Goal: Transaction & Acquisition: Purchase product/service

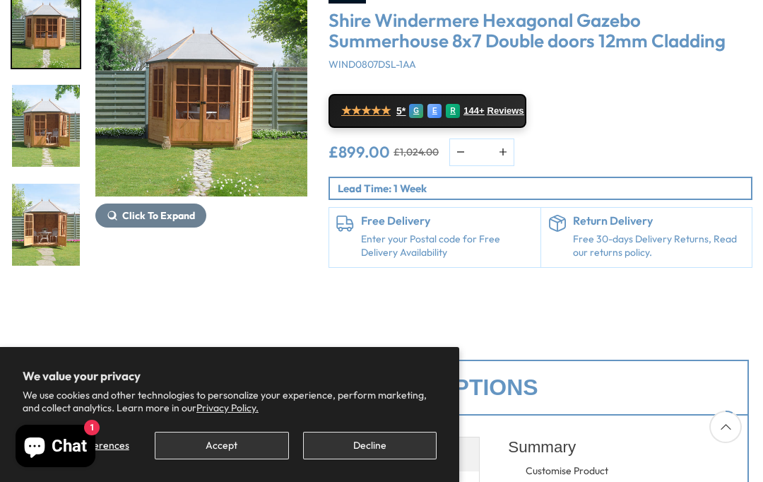
scroll to position [238, 0]
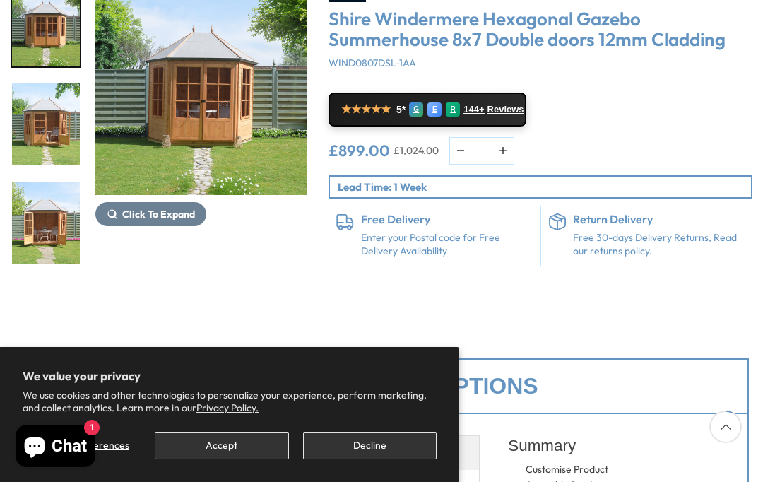
click at [249, 118] on img "1 / 14" at bounding box center [201, 89] width 212 height 212
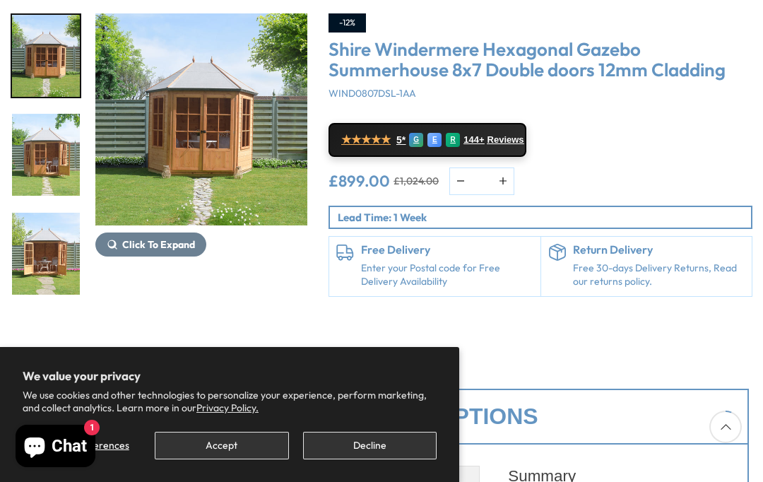
scroll to position [196, 0]
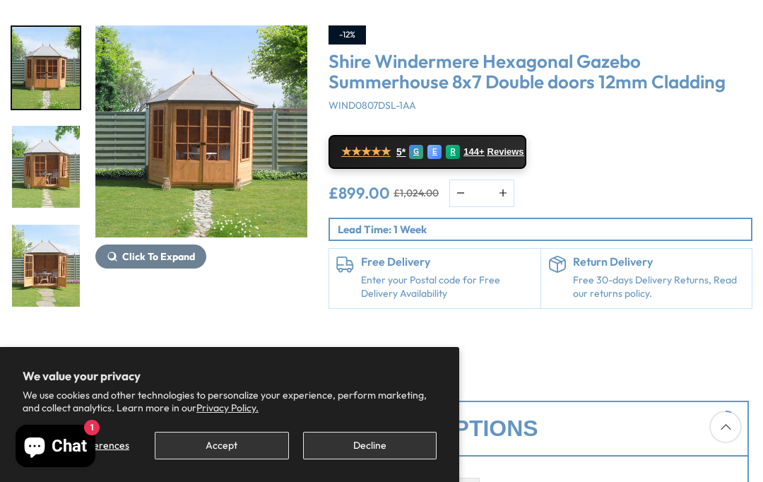
click at [179, 255] on span "Click To Expand" at bounding box center [158, 256] width 73 height 13
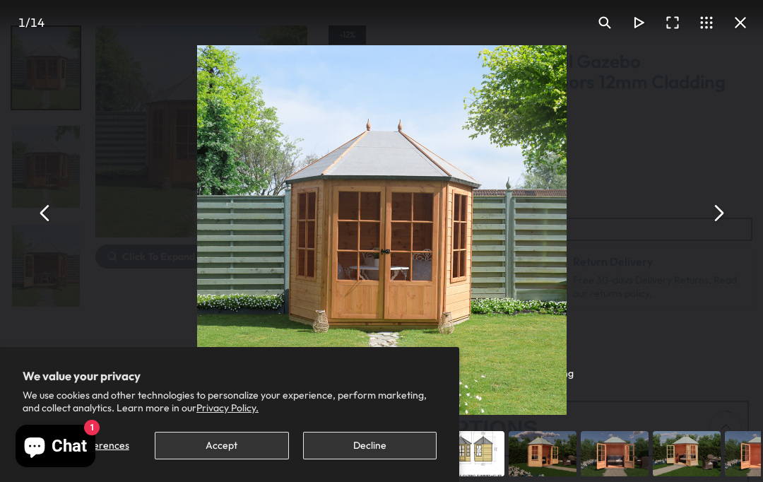
click at [511, 244] on img "You can close this modal content with the ESC key" at bounding box center [381, 229] width 369 height 369
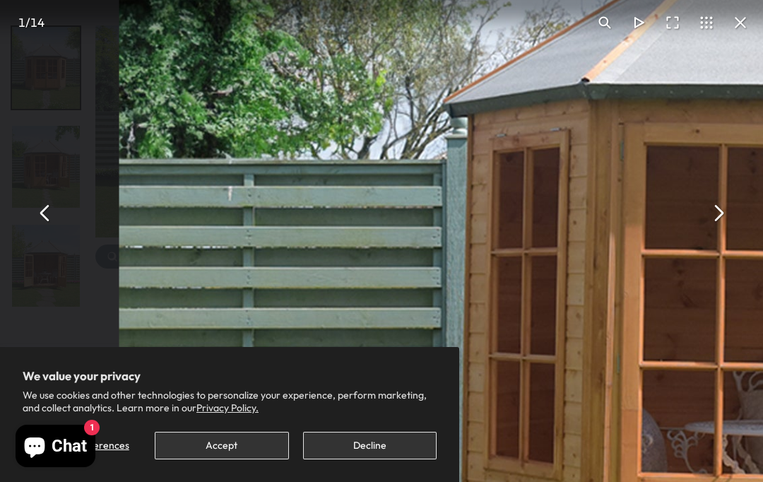
click at [53, 230] on button "You can close this modal content with the ESC key" at bounding box center [45, 213] width 34 height 34
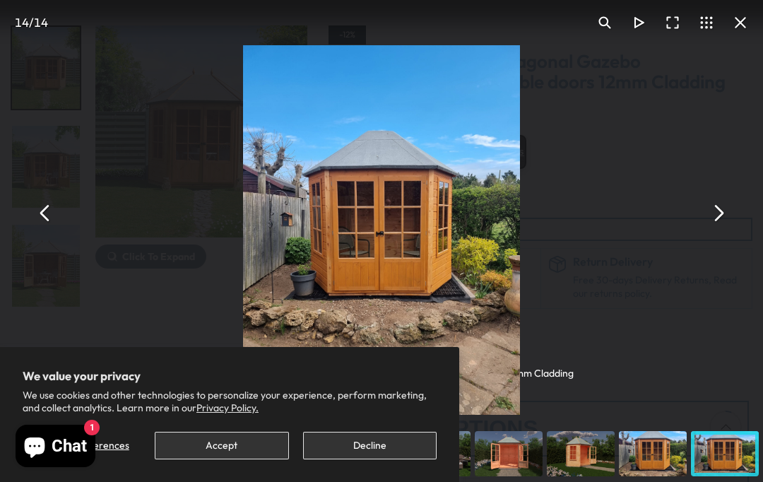
click at [58, 230] on button "You can close this modal content with the ESC key" at bounding box center [45, 213] width 34 height 34
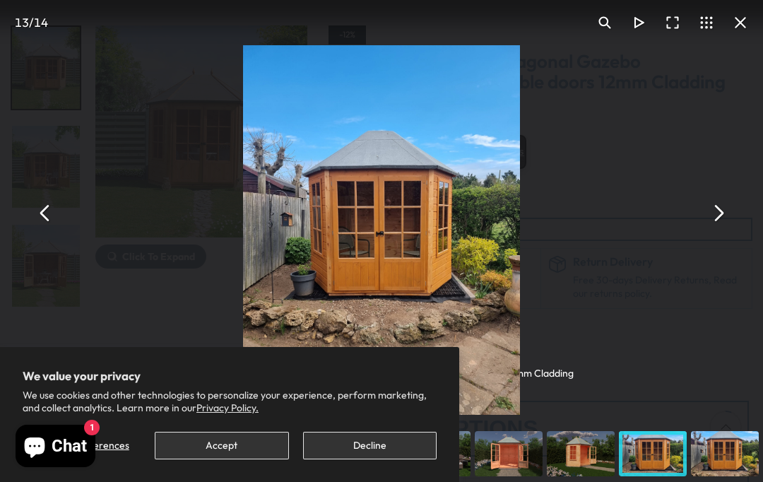
click at [54, 230] on button "You can close this modal content with the ESC key" at bounding box center [45, 213] width 34 height 34
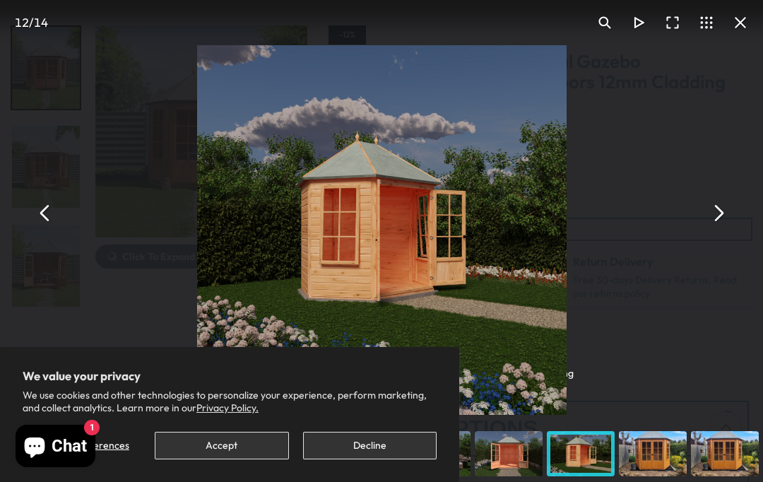
click at [52, 230] on button "You can close this modal content with the ESC key" at bounding box center [45, 213] width 34 height 34
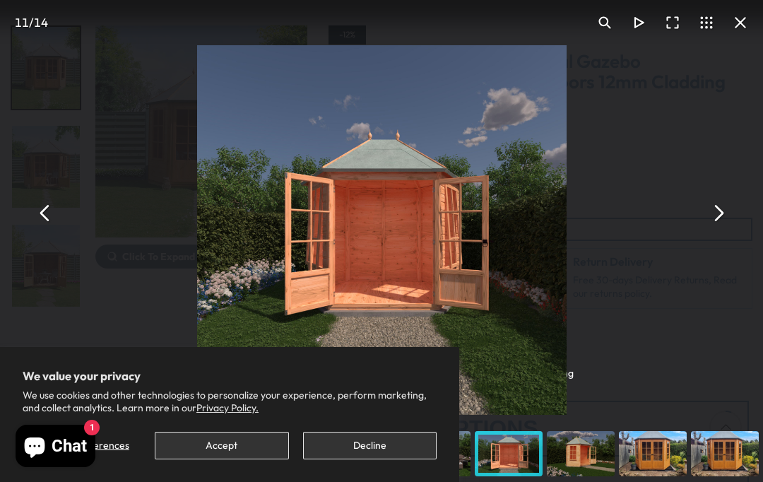
click at [56, 230] on button "You can close this modal content with the ESC key" at bounding box center [45, 213] width 34 height 34
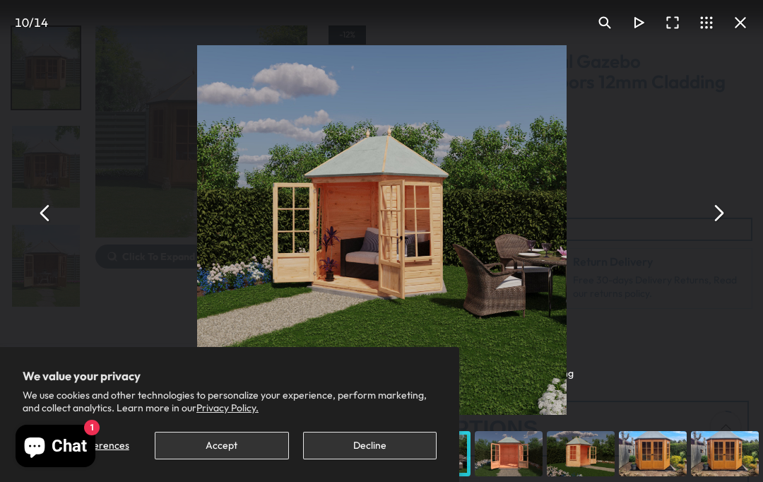
click at [53, 230] on button "You can close this modal content with the ESC key" at bounding box center [45, 213] width 34 height 34
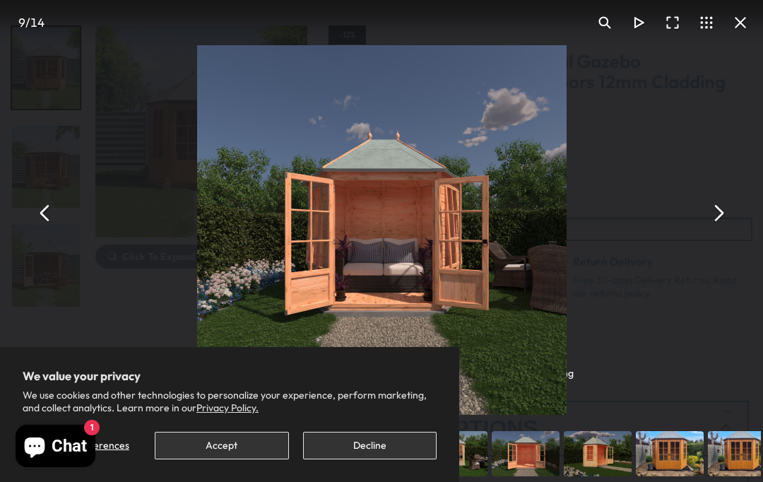
click at [56, 230] on button "You can close this modal content with the ESC key" at bounding box center [45, 213] width 34 height 34
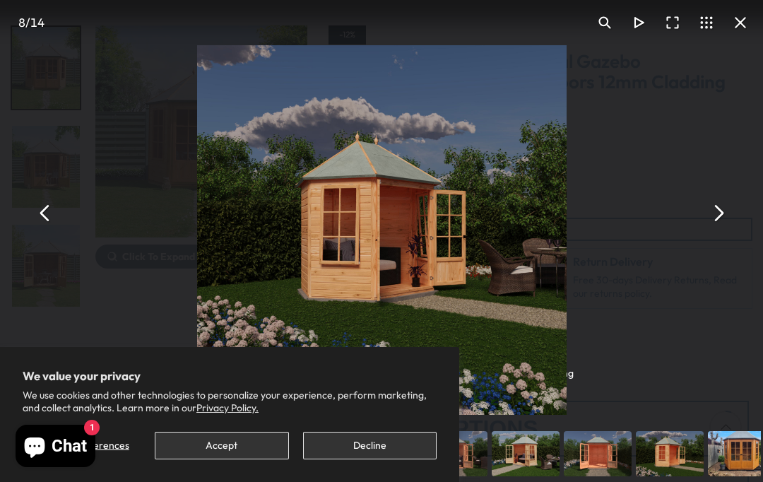
click at [57, 230] on button "You can close this modal content with the ESC key" at bounding box center [45, 213] width 34 height 34
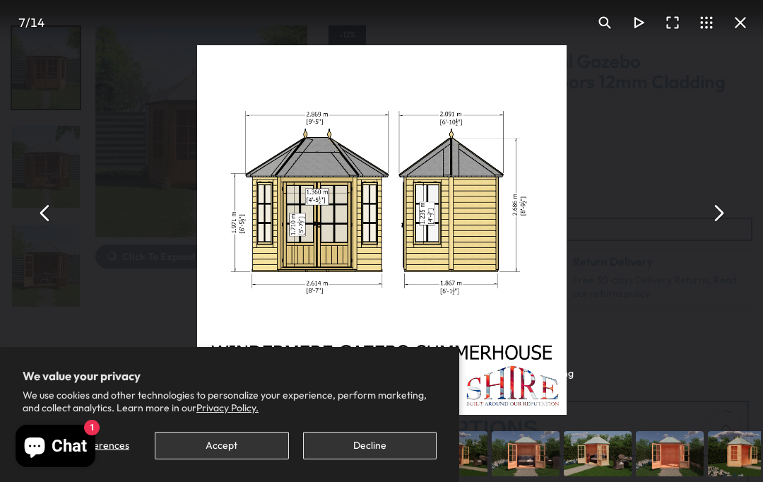
click at [38, 18] on span "14" at bounding box center [37, 22] width 14 height 15
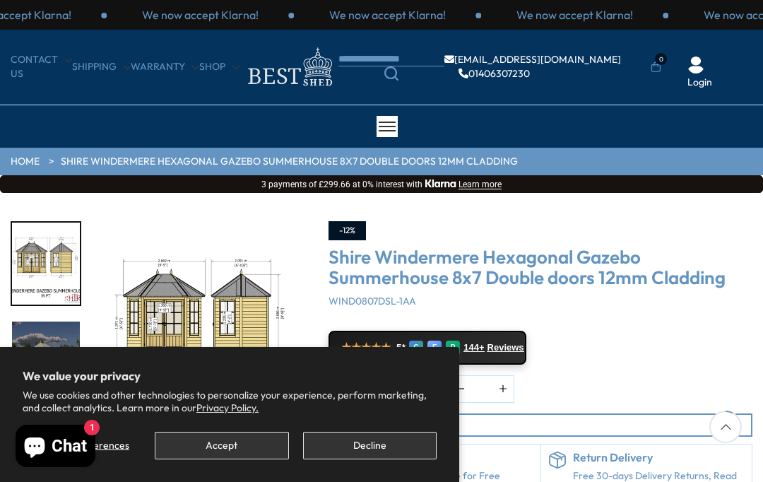
scroll to position [256, 0]
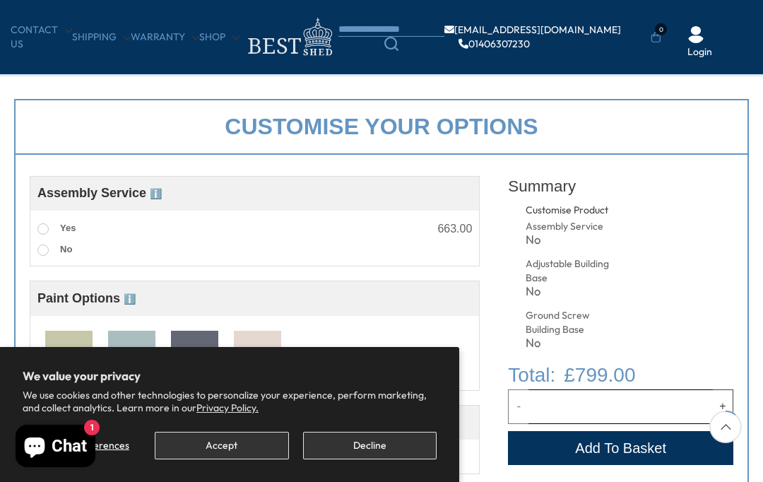
scroll to position [430, 0]
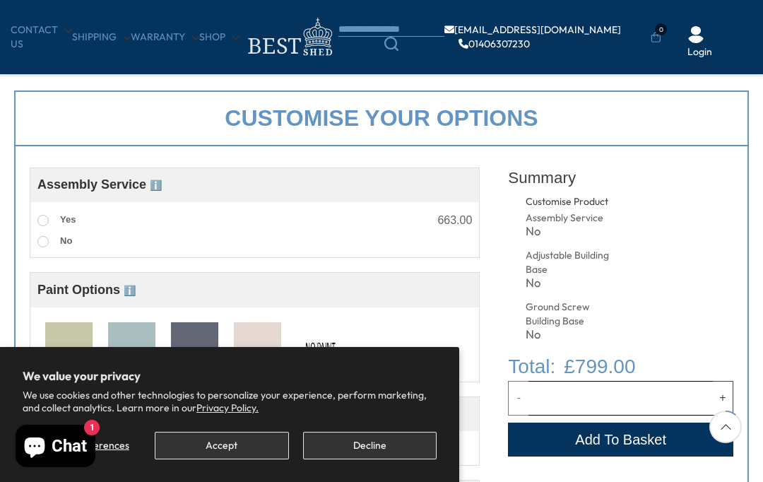
click at [52, 215] on label "Yes" at bounding box center [56, 220] width 38 height 18
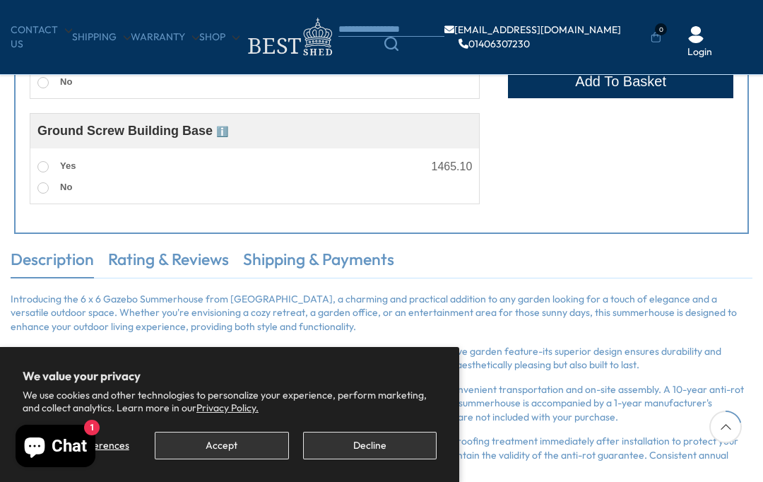
scroll to position [795, 0]
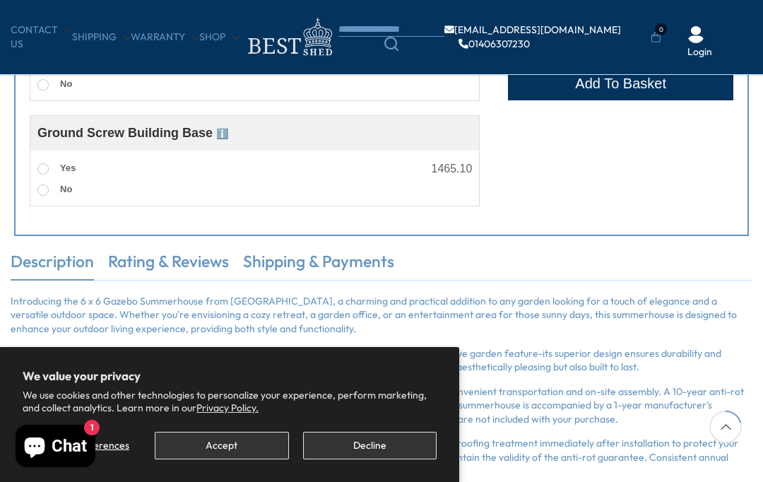
click at [431, 230] on div "Customise Product Assembly Service ℹ️ Assembly Service Choosing your building w…" at bounding box center [381, 8] width 735 height 453
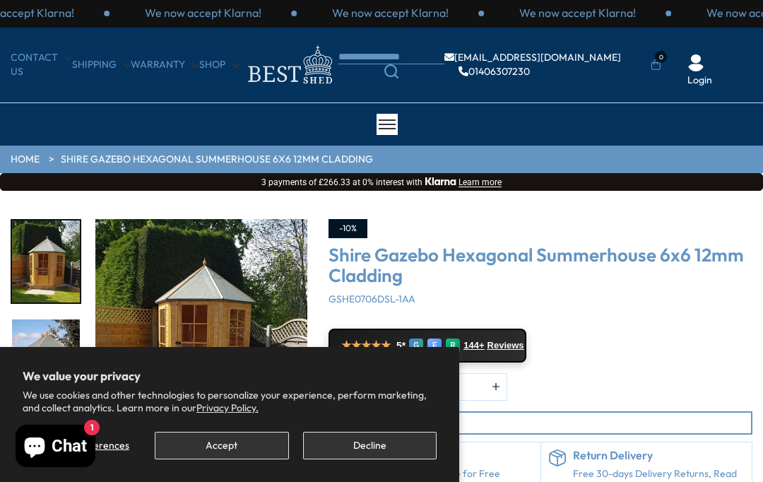
scroll to position [0, 0]
